Goal: Navigation & Orientation: Find specific page/section

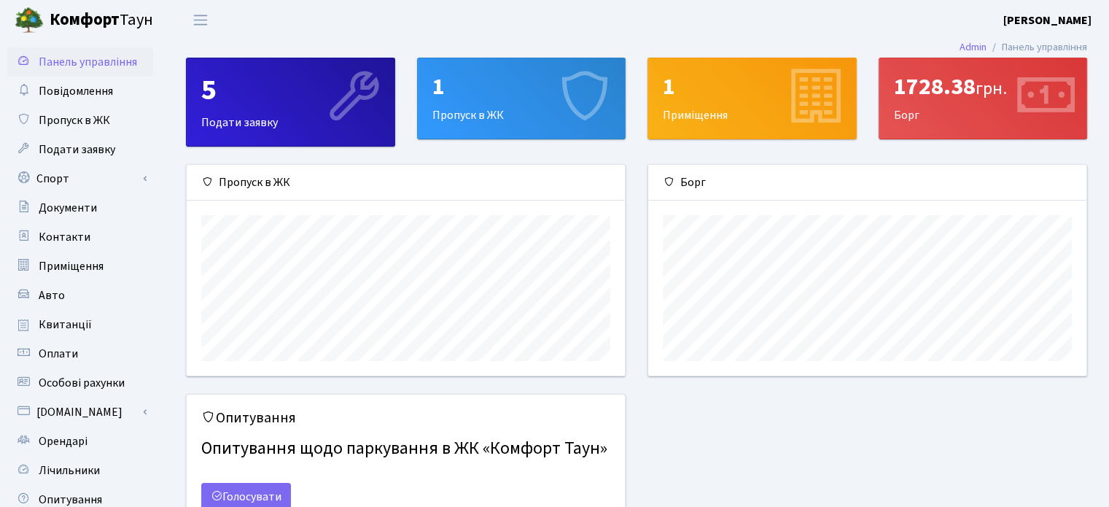
scroll to position [210, 438]
click at [886, 183] on div "Борг" at bounding box center [867, 183] width 438 height 36
click at [468, 96] on div "1" at bounding box center [522, 87] width 179 height 28
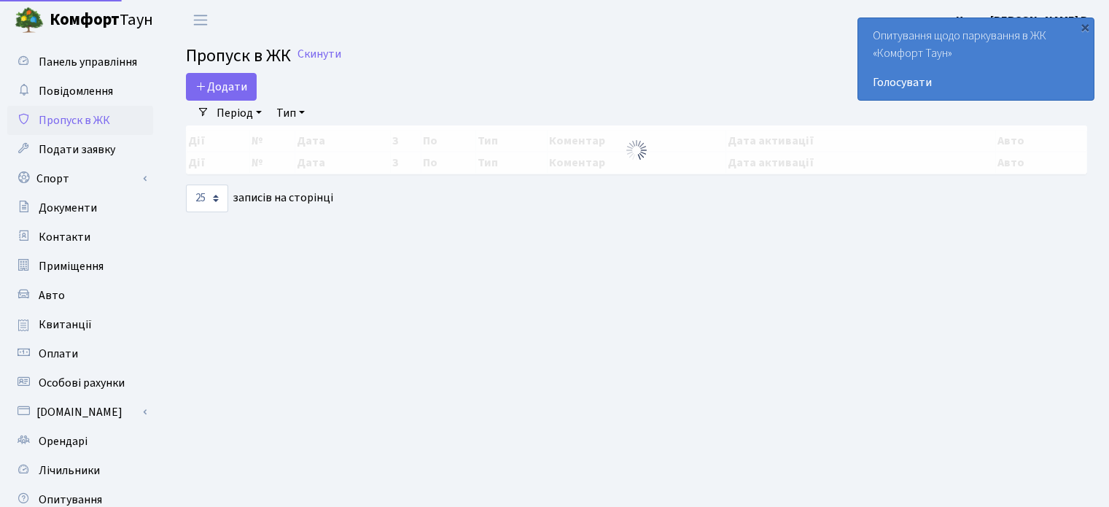
select select "25"
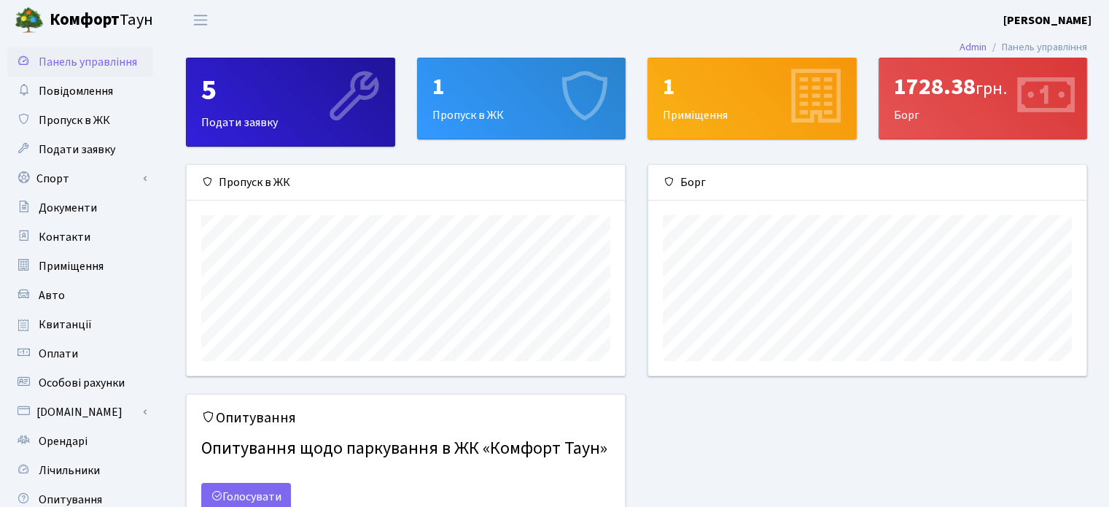
scroll to position [210, 438]
click at [290, 122] on div "5 Подати заявку" at bounding box center [291, 102] width 208 height 88
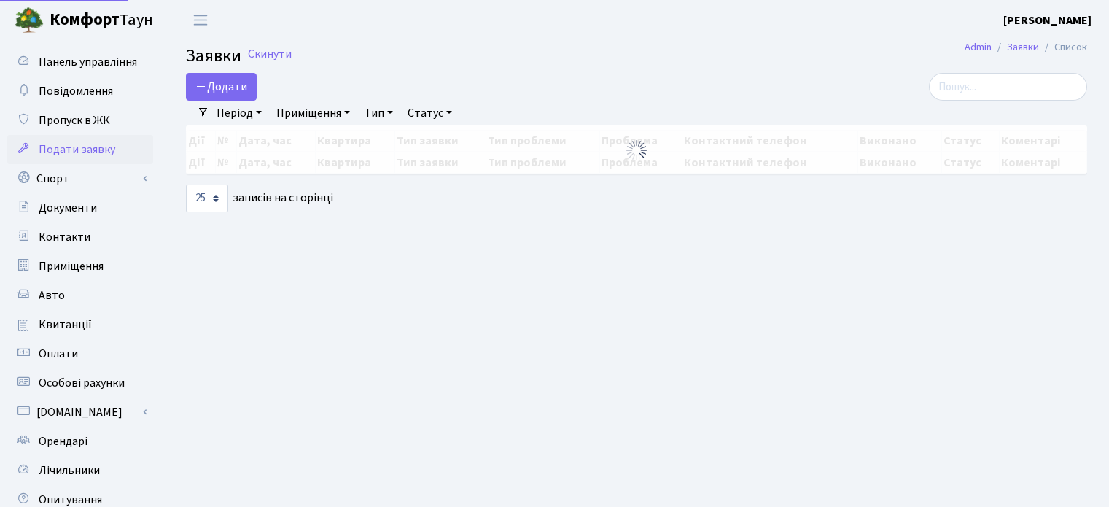
select select "25"
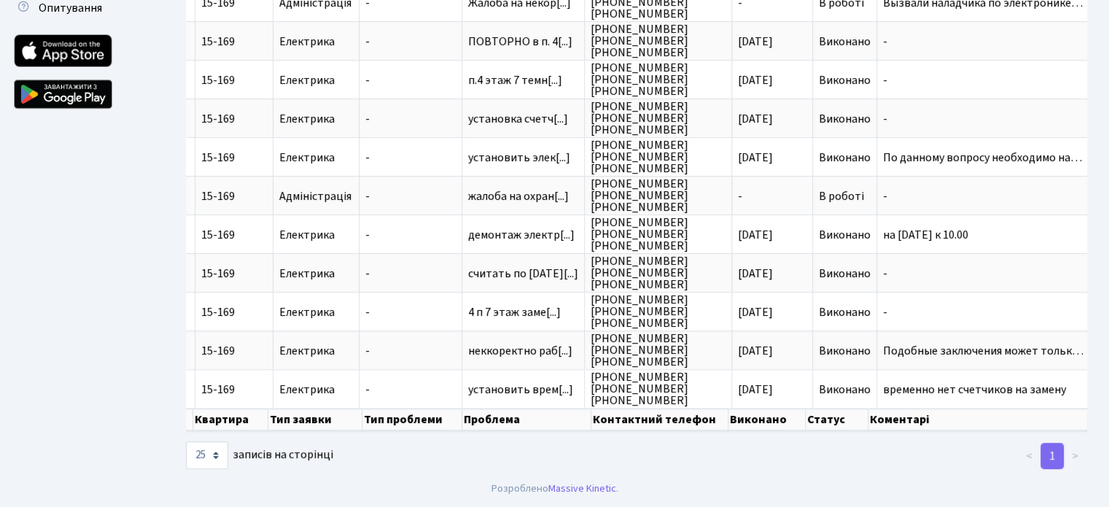
scroll to position [495, 0]
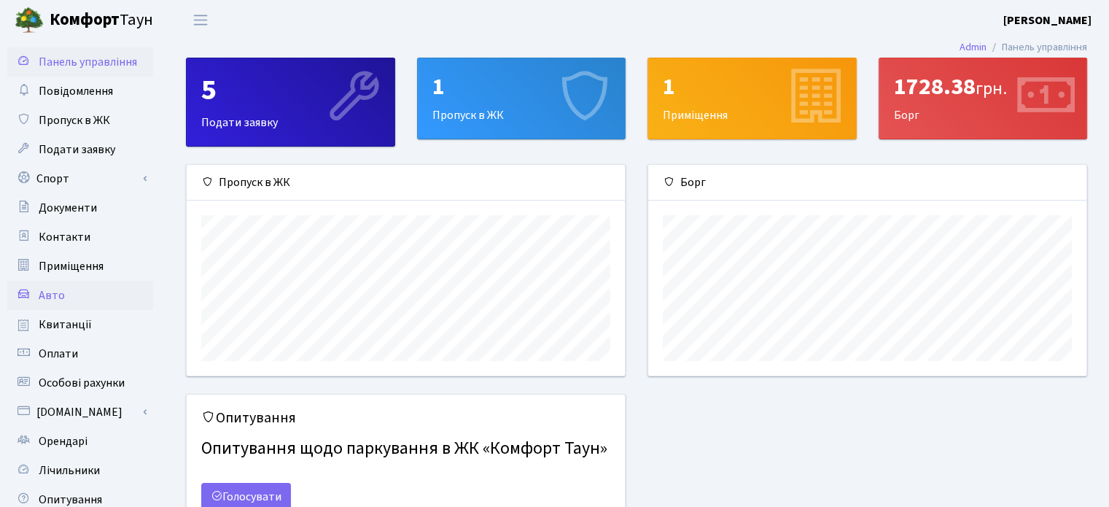
click at [53, 298] on span "Авто" at bounding box center [52, 295] width 26 height 16
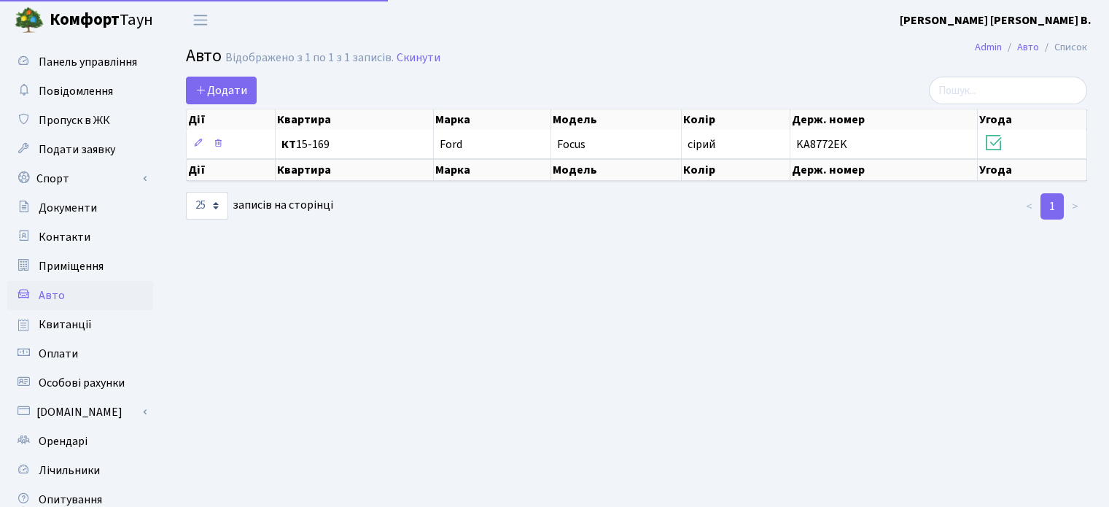
select select "25"
click at [66, 325] on span "Квитанції" at bounding box center [65, 325] width 53 height 16
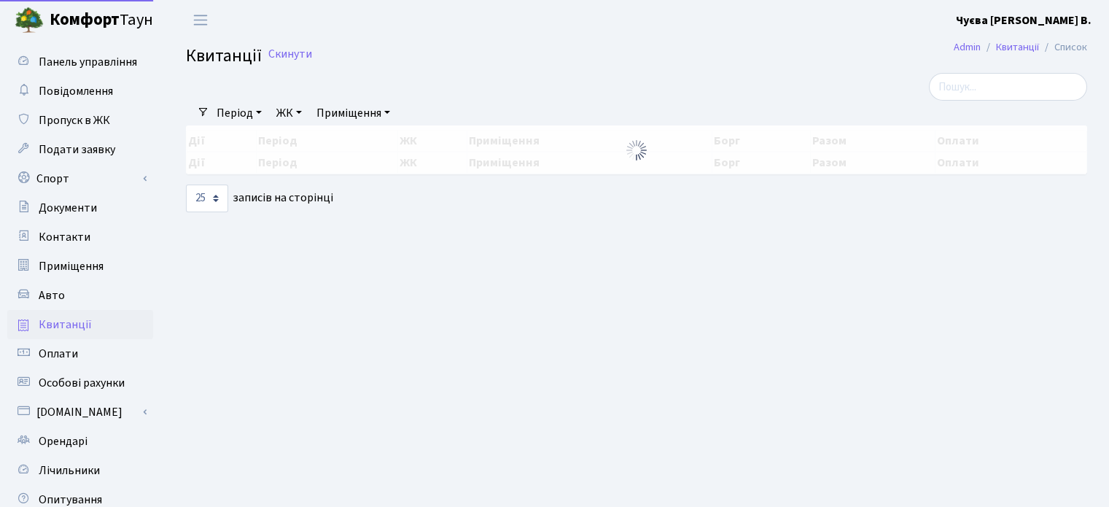
select select "25"
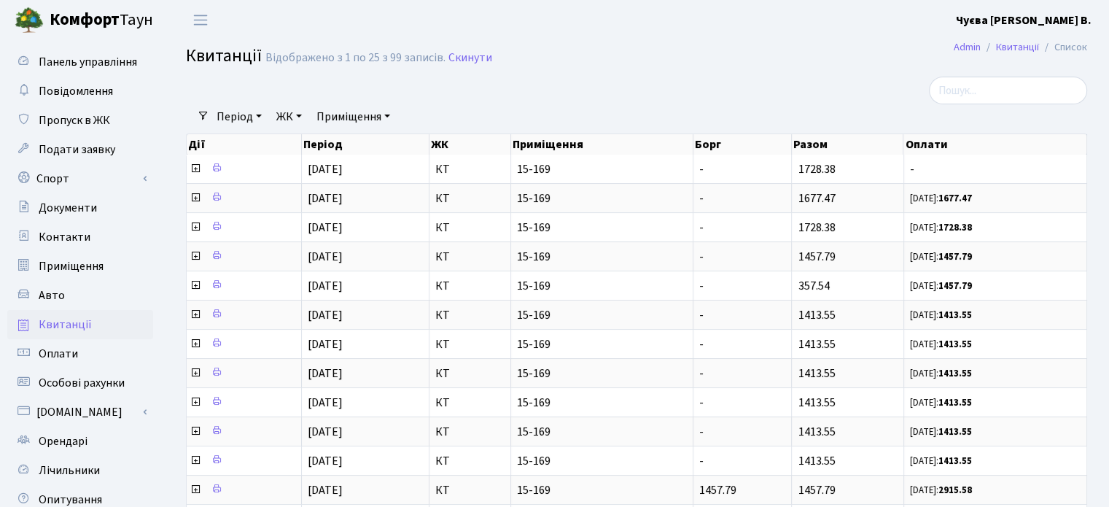
click at [560, 93] on div at bounding box center [483, 91] width 616 height 28
